Goal: Task Accomplishment & Management: Manage account settings

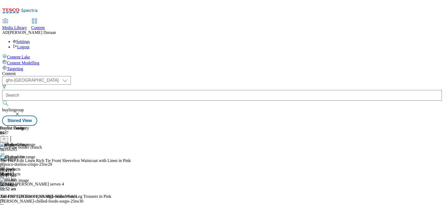
select select "ghs-[GEOGRAPHIC_DATA]"
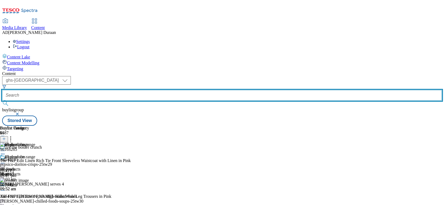
click at [125, 90] on input "text" at bounding box center [221, 95] width 439 height 11
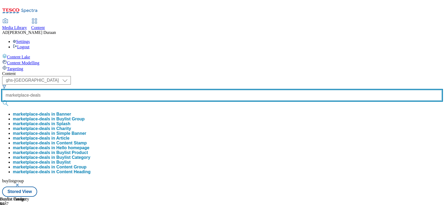
type input "marketplace-deals"
click at [2, 101] on button "submit" at bounding box center [5, 103] width 7 height 5
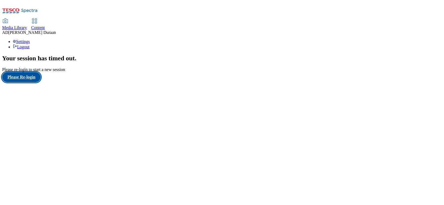
click at [33, 82] on button "Please Re-login" at bounding box center [21, 77] width 38 height 10
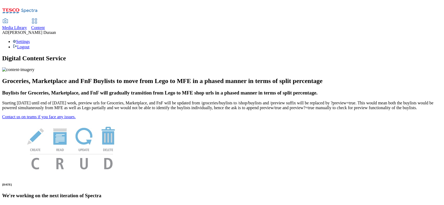
click at [45, 25] on span "Content" at bounding box center [38, 27] width 14 height 5
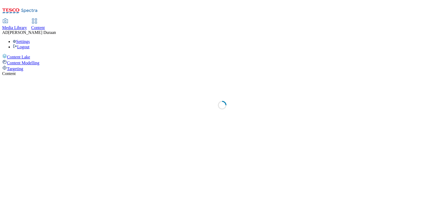
select select "ghs-[GEOGRAPHIC_DATA]"
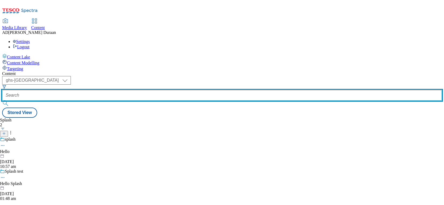
click at [130, 90] on input "text" at bounding box center [221, 95] width 439 height 11
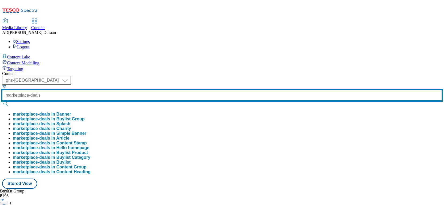
type input "marketplace-deals"
click at [2, 101] on button "submit" at bounding box center [5, 103] width 7 height 5
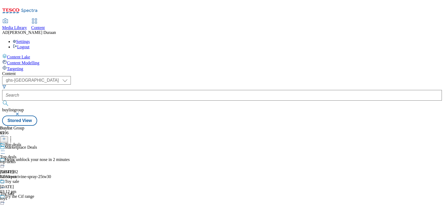
click at [39, 159] on div "top-deals" at bounding box center [19, 161] width 39 height 5
click at [29, 159] on div "top-deals" at bounding box center [14, 161] width 29 height 5
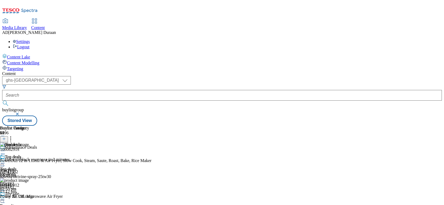
click at [5, 161] on icon at bounding box center [2, 163] width 5 height 5
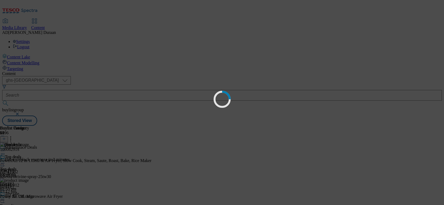
scroll to position [0, 0]
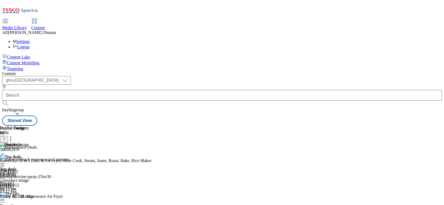
click at [5, 161] on icon at bounding box center [2, 163] width 5 height 5
click at [34, 203] on span "Un-preview" at bounding box center [26, 205] width 18 height 4
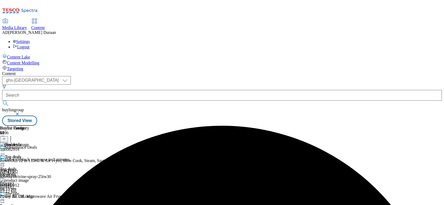
scroll to position [0, 30]
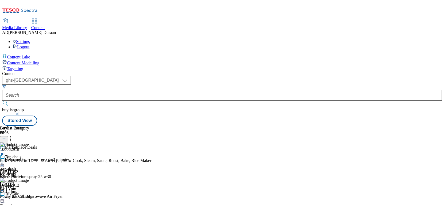
click at [13, 135] on icon at bounding box center [10, 137] width 5 height 5
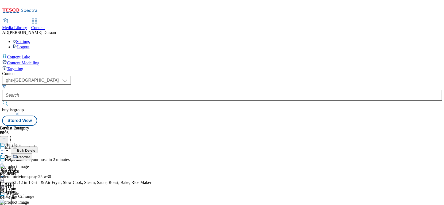
click at [35, 149] on span "Bulk Delete" at bounding box center [26, 151] width 18 height 4
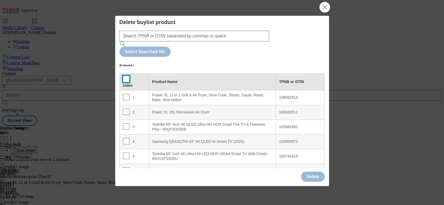
click at [124, 76] on input "Modal" at bounding box center [126, 79] width 6 height 6
checkbox input "true"
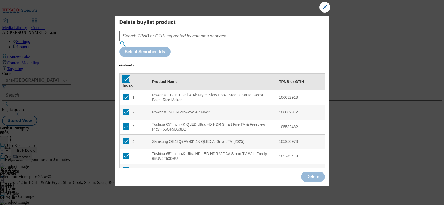
checkbox input "true"
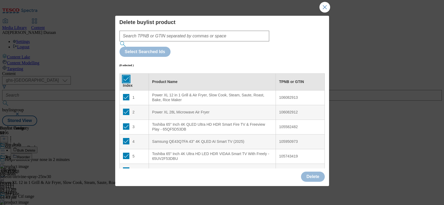
checkbox input "true"
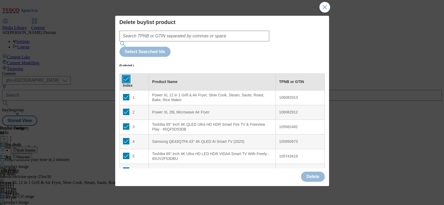
checkbox input "true"
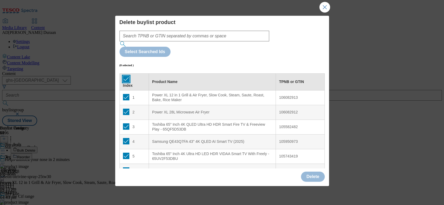
checkbox input "true"
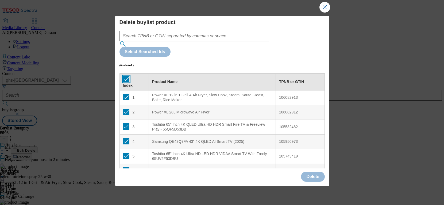
checkbox input "true"
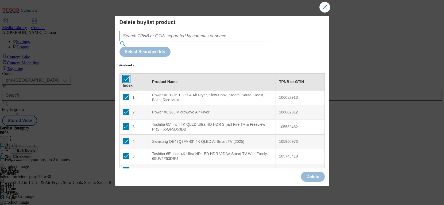
checkbox input "true"
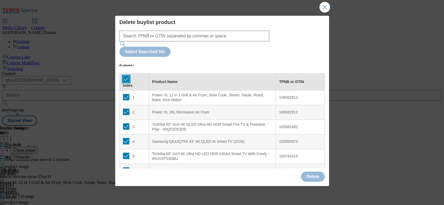
checkbox input "true"
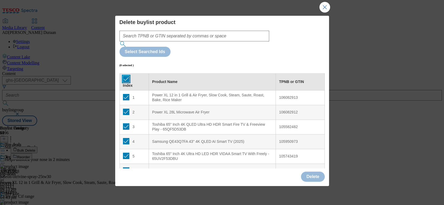
checkbox input "true"
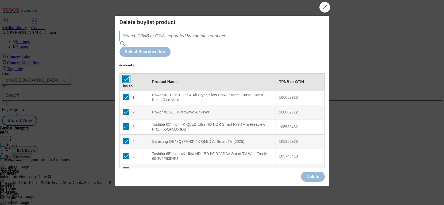
checkbox input "true"
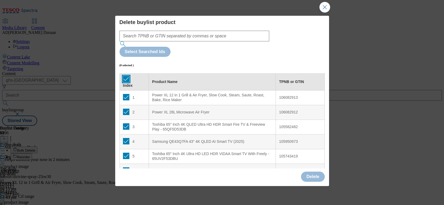
checkbox input "true"
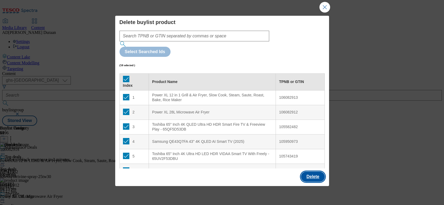
click at [314, 174] on button "Delete" at bounding box center [313, 177] width 24 height 10
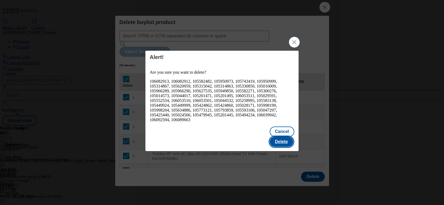
click at [284, 137] on button "Delete" at bounding box center [282, 142] width 24 height 10
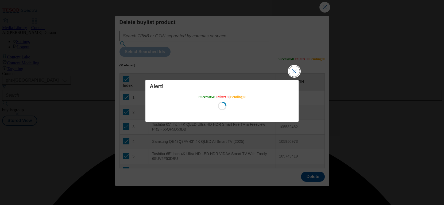
scroll to position [0, 0]
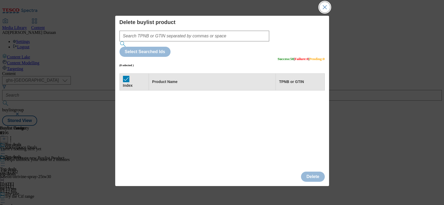
click at [326, 8] on button "Close Modal" at bounding box center [324, 7] width 11 height 11
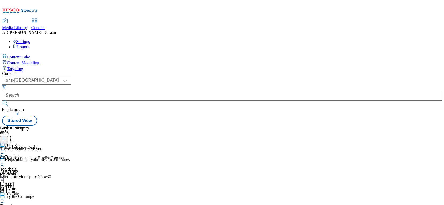
scroll to position [0, 30]
click at [6, 137] on icon at bounding box center [4, 139] width 4 height 4
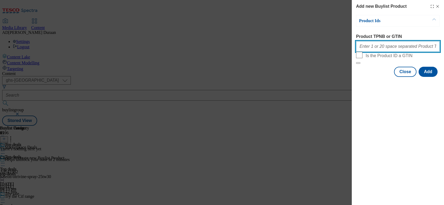
paste input "105427210 105821184 105015527 105022117 105260773 105661277 105482326 105661314…"
type input "105427210 105821184 105015527 105022117 105260773 105661277 105482326 105661314…"
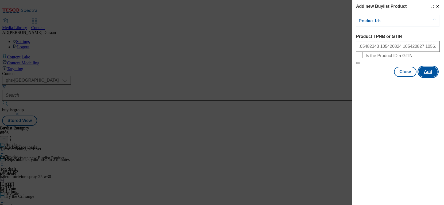
scroll to position [0, 0]
click at [430, 77] on button "Add" at bounding box center [427, 72] width 19 height 10
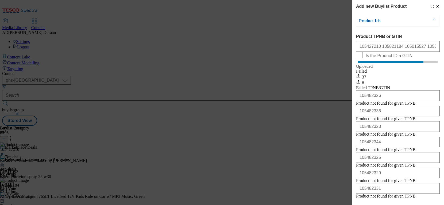
scroll to position [87, 0]
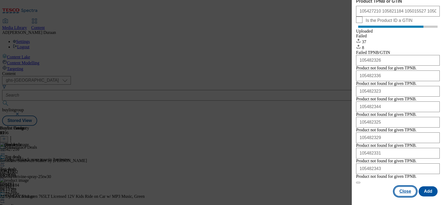
click at [408, 193] on button "Close" at bounding box center [405, 191] width 22 height 10
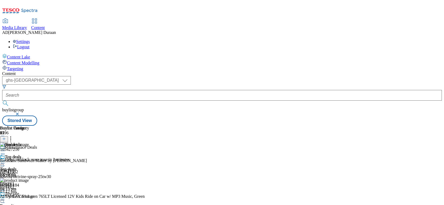
scroll to position [0, 30]
click at [5, 161] on icon at bounding box center [2, 163] width 5 height 5
click at [29, 197] on span "Preview" at bounding box center [23, 199] width 13 height 4
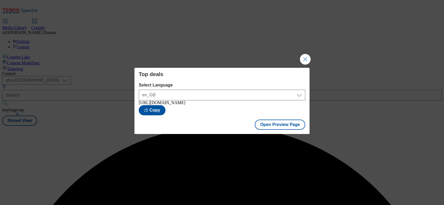
scroll to position [0, 0]
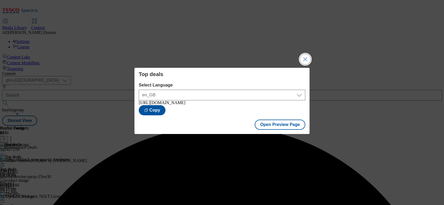
click at [306, 57] on button "Close Modal" at bounding box center [305, 59] width 11 height 11
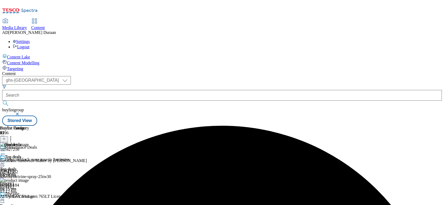
click at [3, 163] on circle at bounding box center [2, 163] width 1 height 1
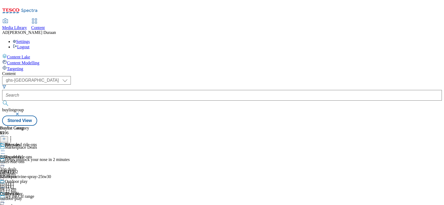
scroll to position [45, 0]
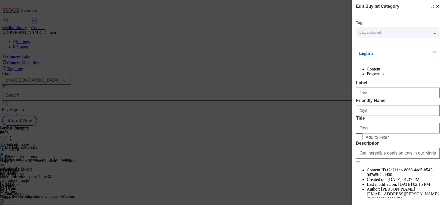
scroll to position [29, 0]
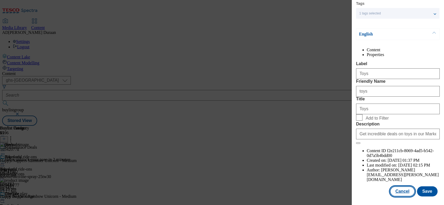
click at [402, 191] on button "Cancel" at bounding box center [402, 191] width 25 height 10
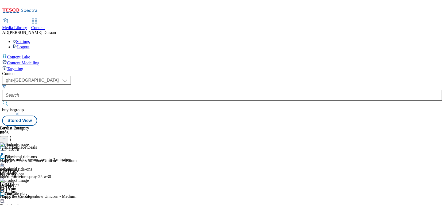
scroll to position [6, 0]
click at [5, 148] on icon at bounding box center [2, 150] width 5 height 5
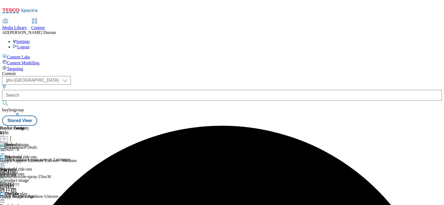
scroll to position [0, 30]
click at [56, 155] on div "Bikes and ride-ons Bikes and ride-ons bikes-ride-ons 9 Sept 2025 04:15 pm" at bounding box center [28, 173] width 56 height 37
click at [5, 161] on icon at bounding box center [2, 163] width 5 height 5
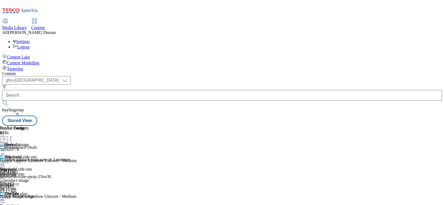
scroll to position [107, 0]
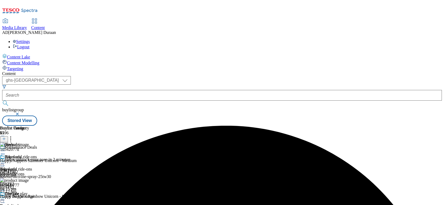
scroll to position [107, 0]
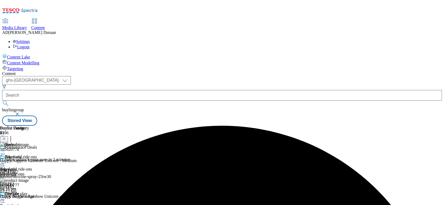
scroll to position [45, 0]
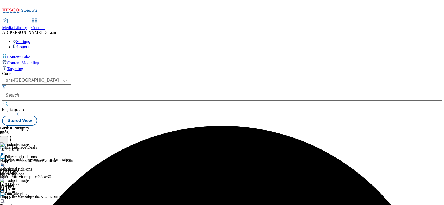
scroll to position [45, 0]
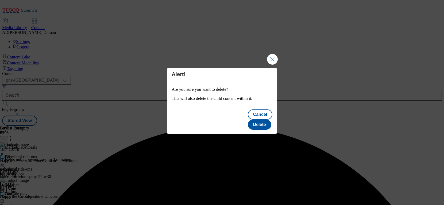
scroll to position [0, 0]
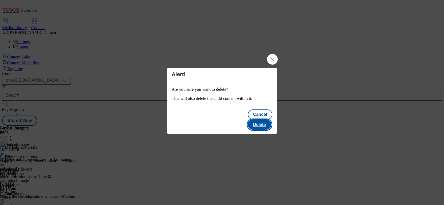
click at [259, 120] on button "Delete" at bounding box center [260, 125] width 24 height 10
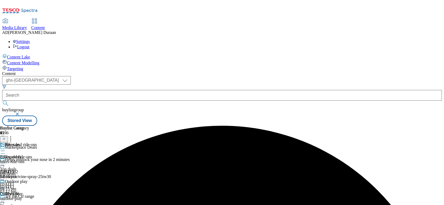
click at [5, 148] on icon at bounding box center [2, 150] width 5 height 5
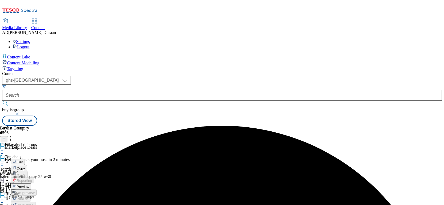
click at [29, 185] on span "Preview" at bounding box center [23, 187] width 13 height 4
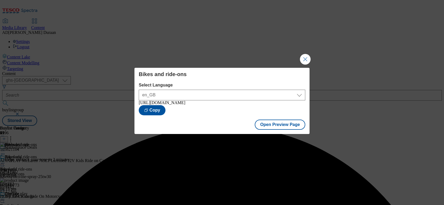
click at [305, 60] on button "Close Modal" at bounding box center [305, 59] width 11 height 11
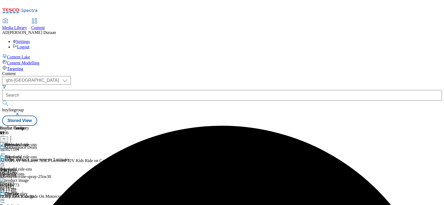
click at [5, 161] on icon at bounding box center [2, 163] width 5 height 5
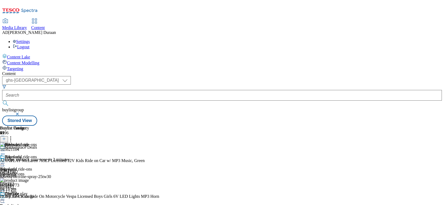
scroll to position [73, 0]
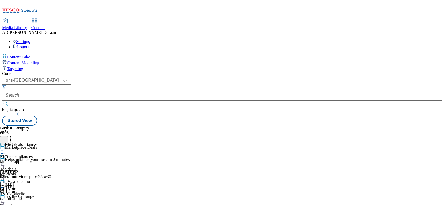
scroll to position [45, 0]
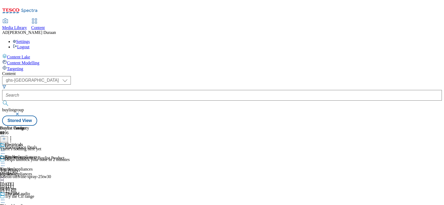
scroll to position [0, 30]
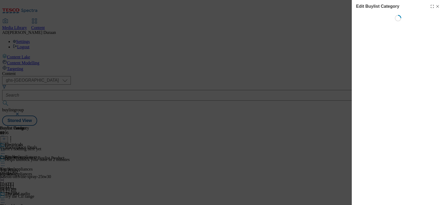
scroll to position [0, 0]
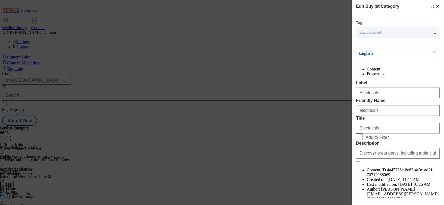
click at [415, 72] on li "Properties" at bounding box center [403, 74] width 73 height 5
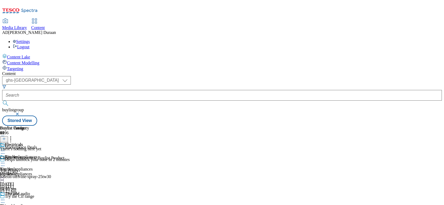
scroll to position [383, 0]
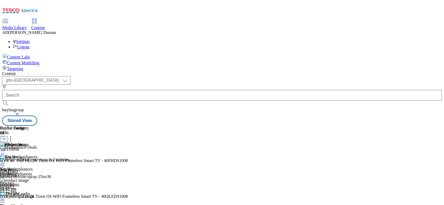
scroll to position [45, 0]
